Goal: Check status: Check status

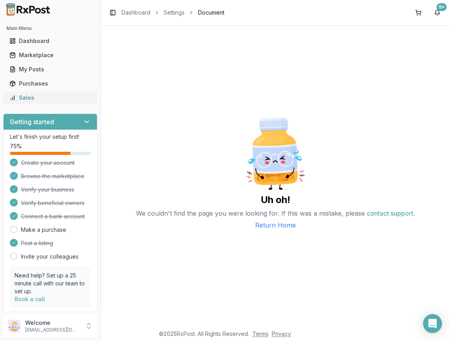
click at [29, 97] on div "Sales" at bounding box center [50, 98] width 82 height 8
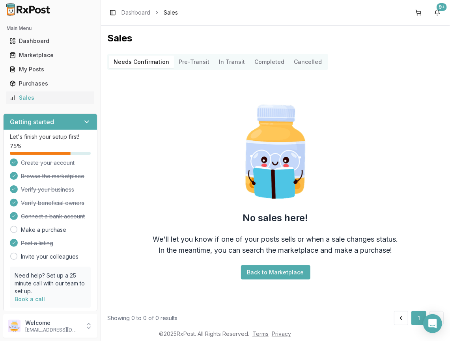
click at [189, 62] on button "Pre-Transit" at bounding box center [194, 62] width 40 height 13
click at [223, 64] on Transit "In Transit" at bounding box center [232, 62] width 36 height 13
click at [275, 59] on button "Completed" at bounding box center [269, 62] width 39 height 13
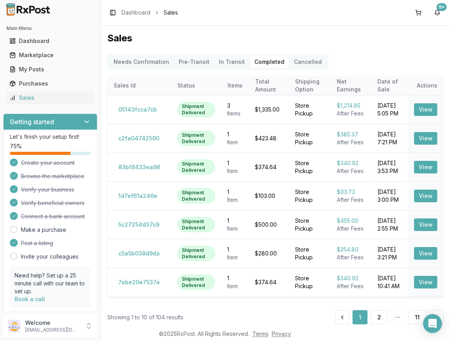
click at [301, 63] on button "Cancelled" at bounding box center [307, 62] width 37 height 13
